Goal: Browse casually: Explore the website without a specific task or goal

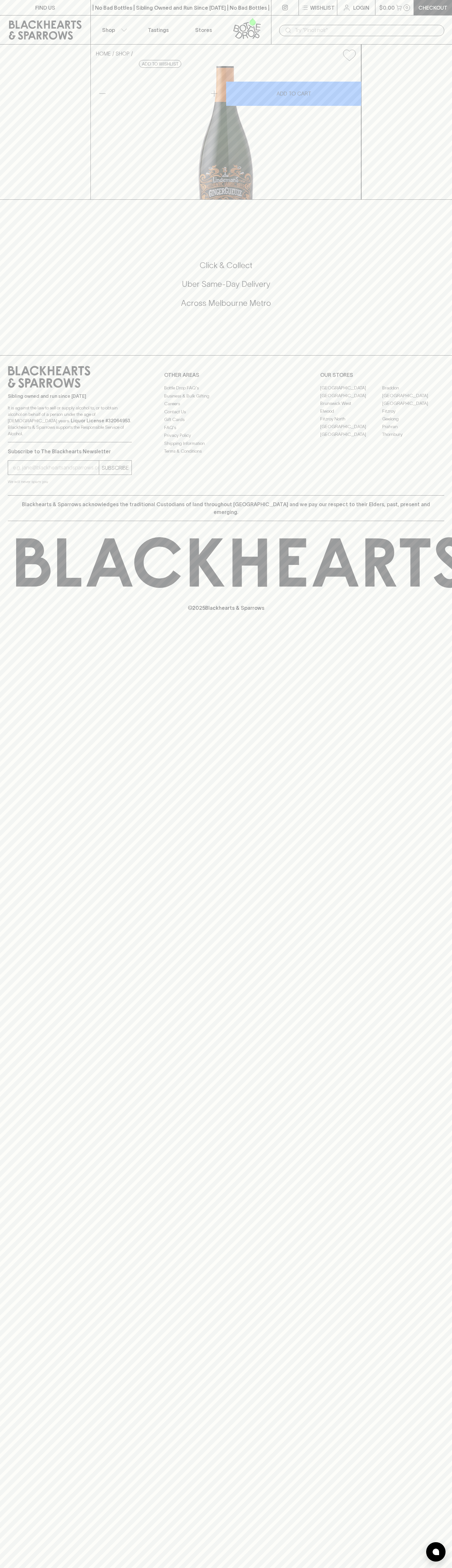
click at [1, 17] on link at bounding box center [45, 30] width 90 height 29
click at [391, 1567] on html "FIND US | No Bad Bottles | Sibling Owned and Run Since [DATE] | No Bad Bottles …" at bounding box center [226, 784] width 452 height 1568
